Goal: Check status: Check status

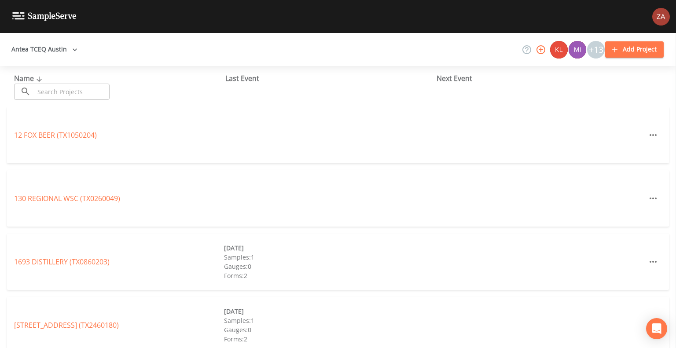
drag, startPoint x: 43, startPoint y: 165, endPoint x: 49, endPoint y: 165, distance: 6.6
click at [43, 165] on div "12 FOX BEER (TX1050204)" at bounding box center [338, 138] width 676 height 63
click at [544, 52] on icon "button" at bounding box center [541, 49] width 11 height 11
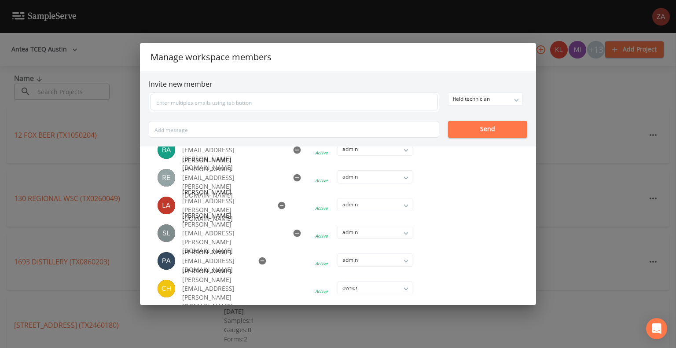
scroll to position [264, 0]
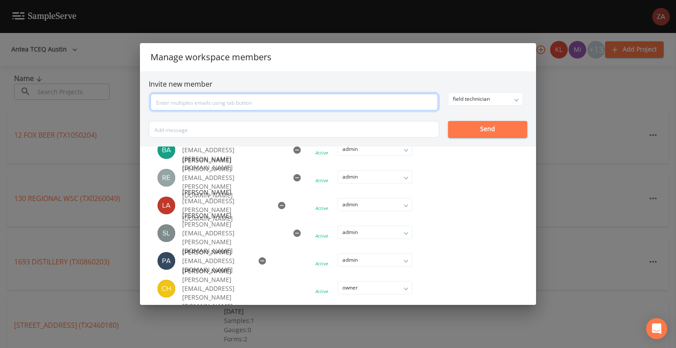
click at [270, 100] on input "text" at bounding box center [294, 102] width 287 height 17
type input "autumn.castaneda@anteagroup.us"
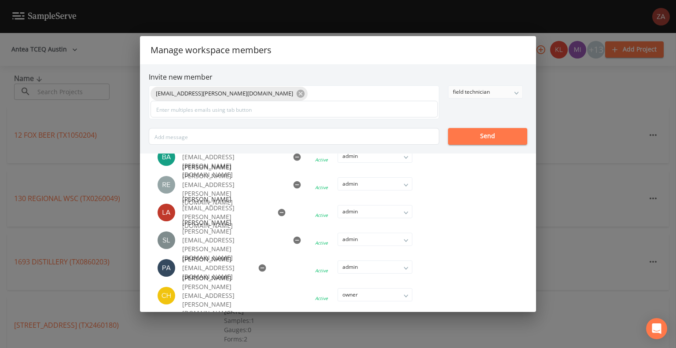
click at [468, 95] on div "field technician" at bounding box center [486, 92] width 74 height 12
click at [465, 123] on button "admin" at bounding box center [485, 122] width 74 height 13
click at [485, 139] on button "Send" at bounding box center [487, 136] width 79 height 17
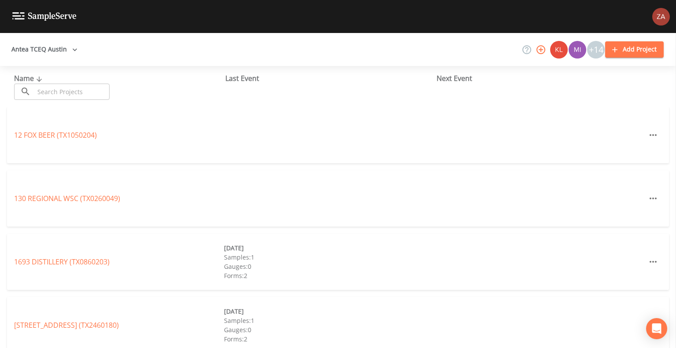
click at [653, 19] on img at bounding box center [661, 17] width 18 height 18
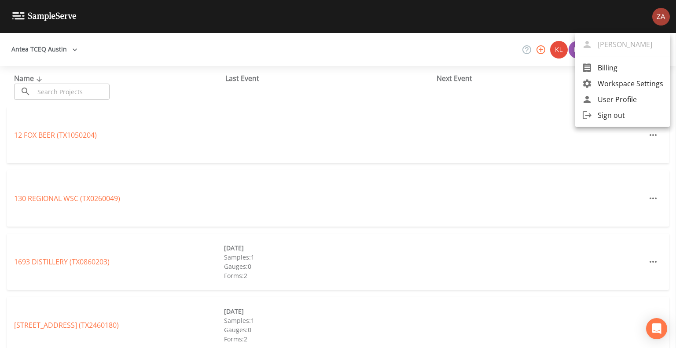
click at [619, 98] on span "User Profile" at bounding box center [631, 99] width 66 height 11
click at [408, 62] on div at bounding box center [338, 174] width 676 height 348
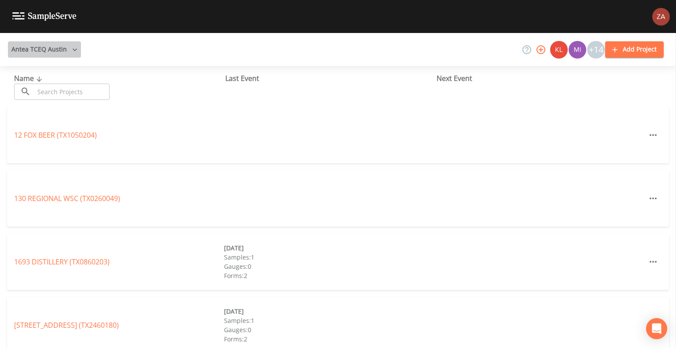
click at [61, 52] on button "Antea TCEQ Austin" at bounding box center [44, 49] width 73 height 16
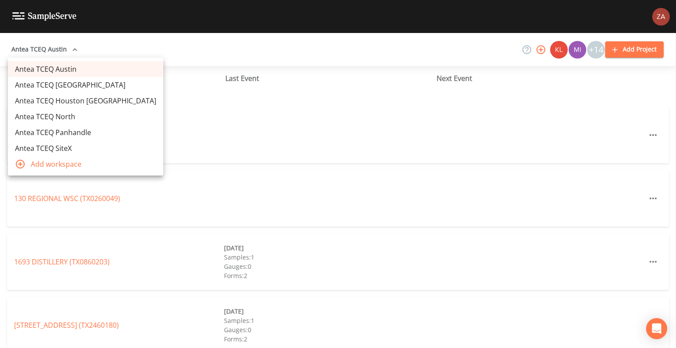
click at [83, 99] on link "Antea TCEQ Houston [GEOGRAPHIC_DATA]" at bounding box center [85, 101] width 155 height 16
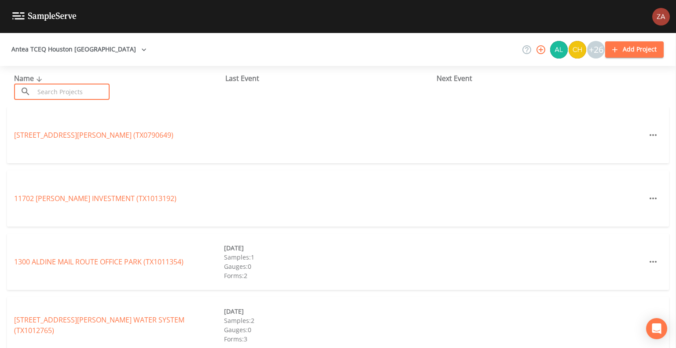
click at [77, 89] on input "text" at bounding box center [71, 92] width 75 height 16
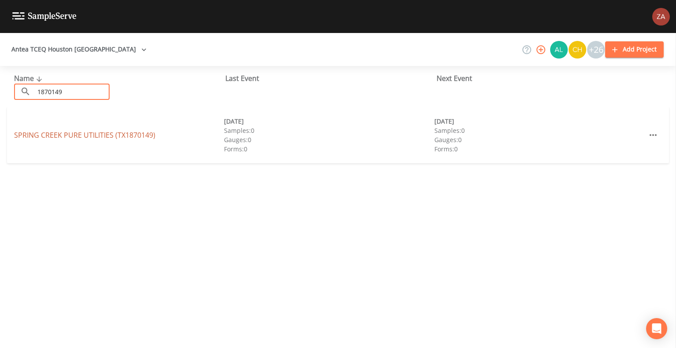
type input "1870149"
click at [96, 133] on link "SPRING CREEK PURE UTILITIES (TX1870149)" at bounding box center [84, 135] width 141 height 10
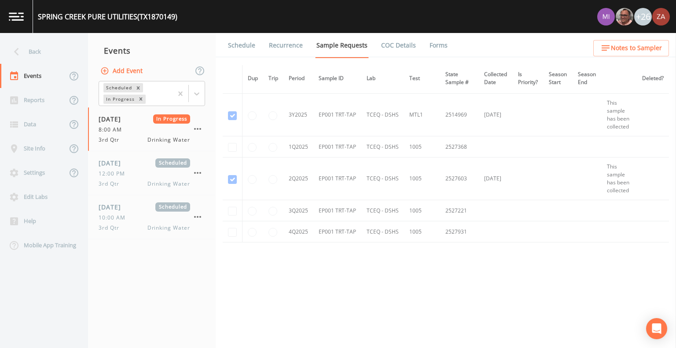
scroll to position [836, 0]
